Goal: Check status: Check status

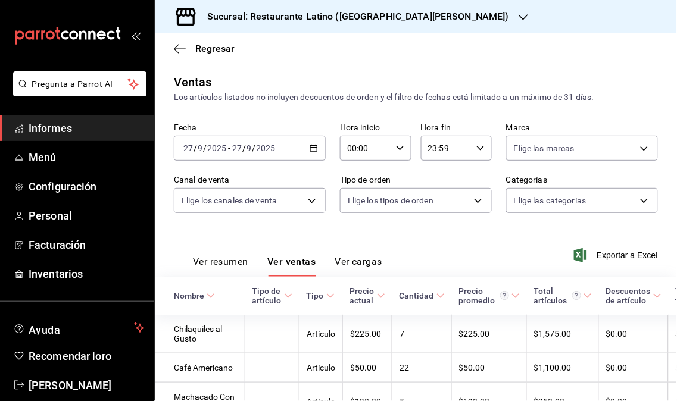
click at [52, 132] on font "Informes" at bounding box center [50, 128] width 43 height 12
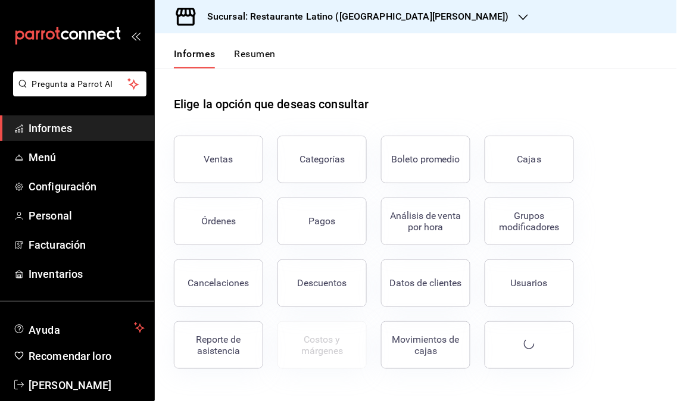
click at [518, 15] on icon "button" at bounding box center [523, 17] width 10 height 10
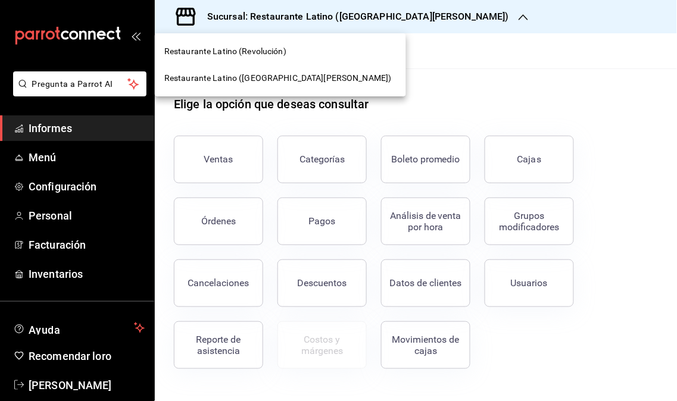
click at [271, 48] on font "Restaurante Latino (Revolución)" at bounding box center [225, 51] width 122 height 10
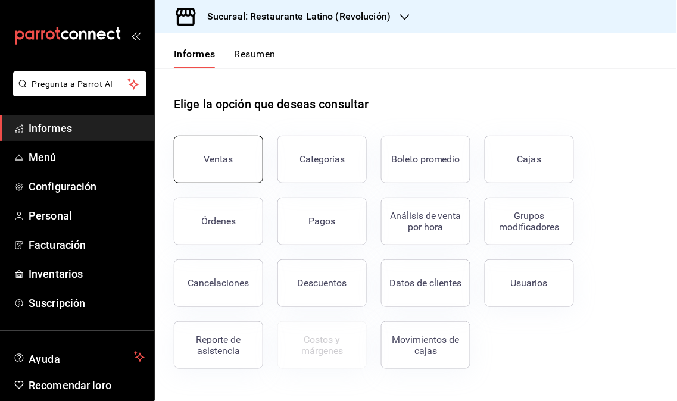
click at [224, 170] on button "Ventas" at bounding box center [218, 160] width 89 height 48
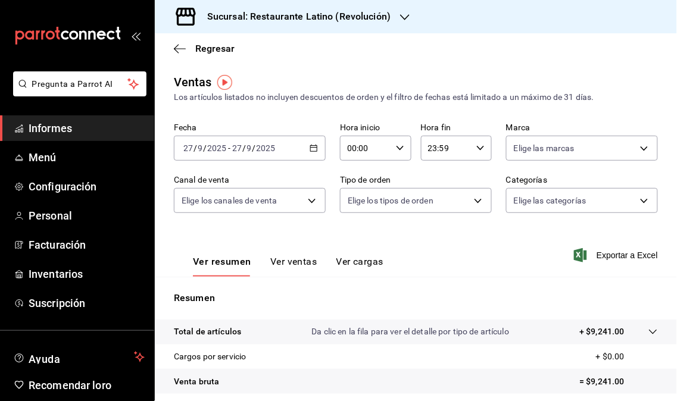
click at [406, 19] on icon "button" at bounding box center [405, 17] width 10 height 10
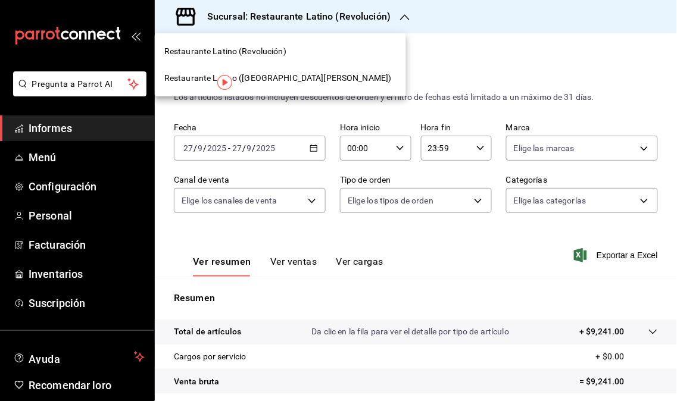
click at [274, 78] on font "Restaurante Latino ([GEOGRAPHIC_DATA][PERSON_NAME])" at bounding box center [277, 78] width 227 height 10
